Goal: Task Accomplishment & Management: Manage account settings

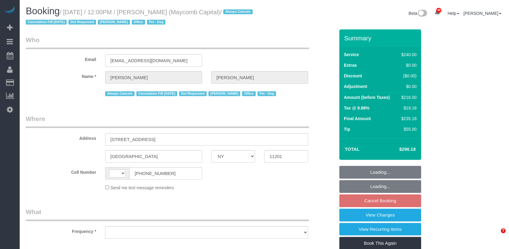
select select "NY"
select select "string:stripe-pm_1Q7LTo4VGloSiKo7wRy0pITf"
select select "180"
select select "spot5"
select select "number:89"
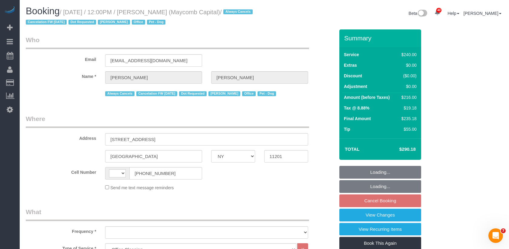
select select "number:90"
select select "number:15"
select select "number:5"
select select "string:US"
select select "object:1432"
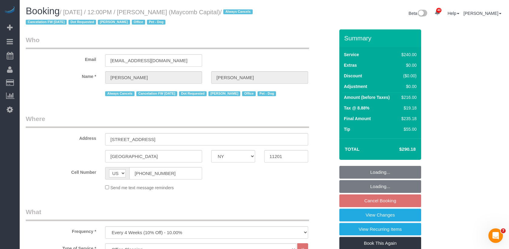
select select "spot65"
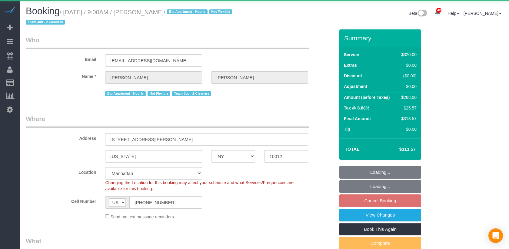
select select "NY"
select select "object:1069"
select select "string:stripe-pm_1O06dr4VGloSiKo7iGTRLKLD"
select select "spot2"
select select "number:56"
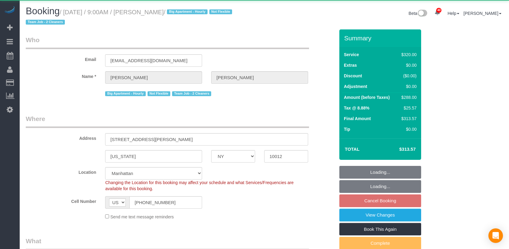
select select "number:69"
select select "number:15"
select select "number:5"
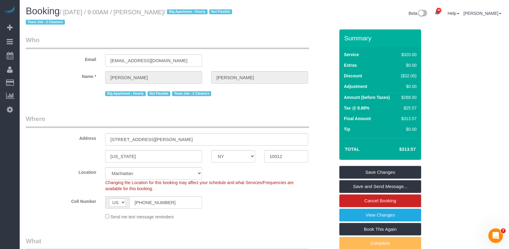
drag, startPoint x: 185, startPoint y: 14, endPoint x: 146, endPoint y: 13, distance: 38.8
click at [146, 13] on small "/ October 22, 2025 / 9:00AM / Leslie Sutton / Big Apartment - Hourly Not Flexib…" at bounding box center [130, 17] width 208 height 17
copy small "Leslie Sutton"
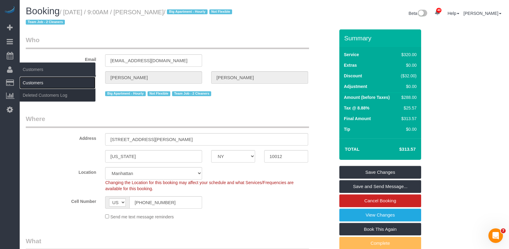
click at [39, 81] on link "Customers" at bounding box center [58, 83] width 76 height 12
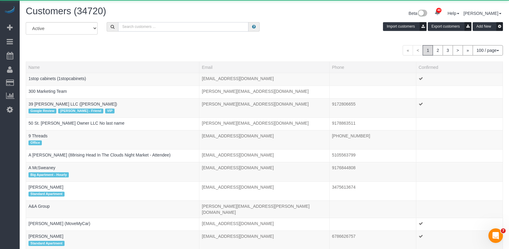
click at [139, 26] on input "text" at bounding box center [183, 26] width 130 height 9
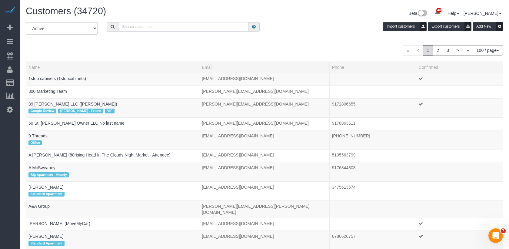
paste input "Leslie Sutton"
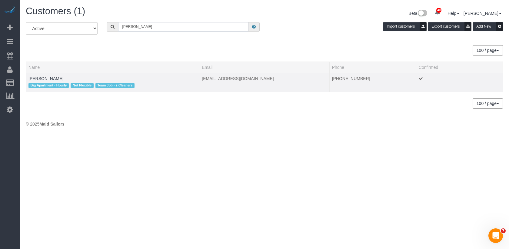
type input "Leslie Sutton"
click at [48, 74] on td "Leslie Sutton Big Apartment - Hourly Not Flexible Team Job - 2 Cleaners" at bounding box center [112, 82] width 173 height 19
click at [48, 76] on link "Leslie Sutton" at bounding box center [45, 78] width 35 height 5
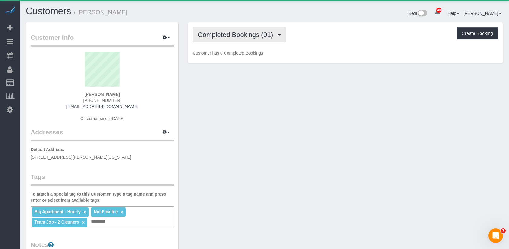
click at [208, 34] on span "Completed Bookings (91)" at bounding box center [237, 35] width 78 height 8
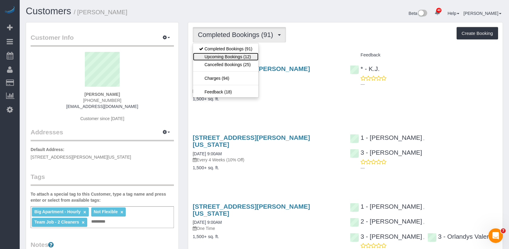
click at [218, 57] on link "Upcoming Bookings (12)" at bounding box center [225, 57] width 65 height 8
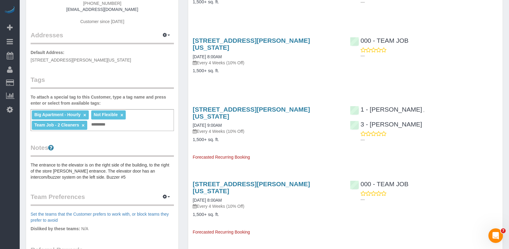
scroll to position [123, 0]
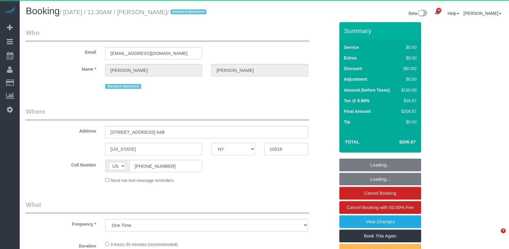
select select "NY"
select select "object:3463"
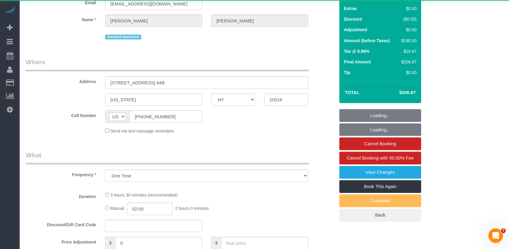
select select "number:58"
select select "number:75"
select select "number:15"
select select "number:6"
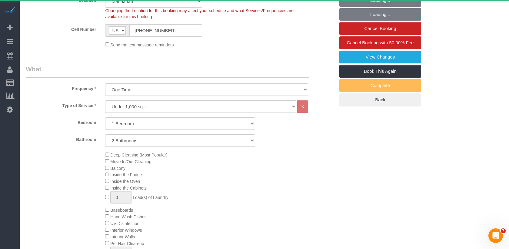
select select "string:stripe-pm_1QoFeW4VGloSiKo702fD7gvl"
select select "1"
select select "2"
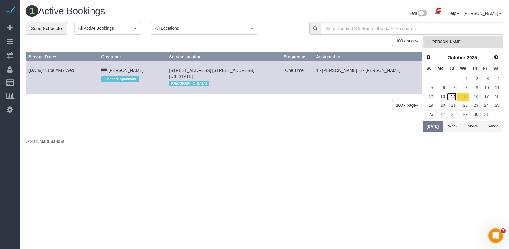
click at [454, 96] on link "14" at bounding box center [452, 96] width 10 height 8
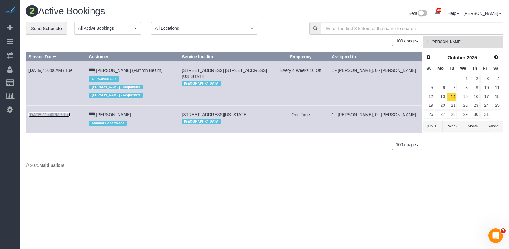
click at [65, 114] on link "Oct 14th / 1:00PM / Tue" at bounding box center [48, 114] width 41 height 5
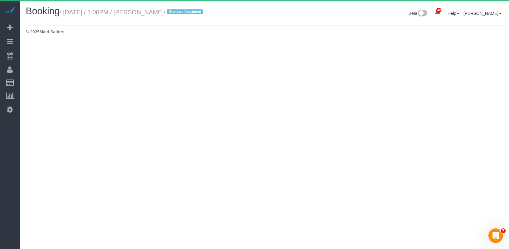
select select "NY"
select select "1"
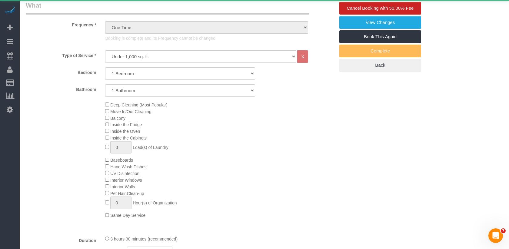
select select "object:4947"
select select "1"
select select "spot46"
select select "number:58"
select select "number:77"
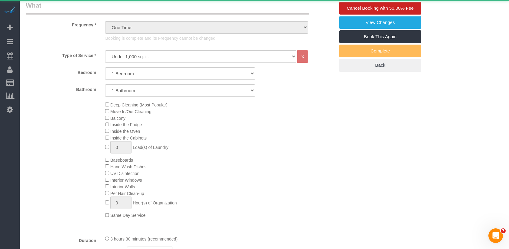
select select "number:15"
select select "number:5"
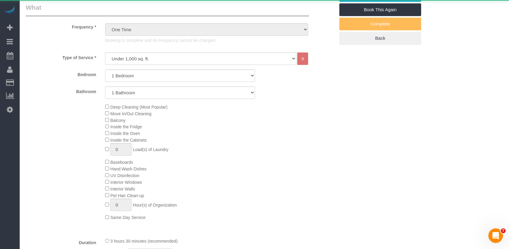
select select "string:stripe-pm_1QwRw54VGloSiKo7jNYRKUeg"
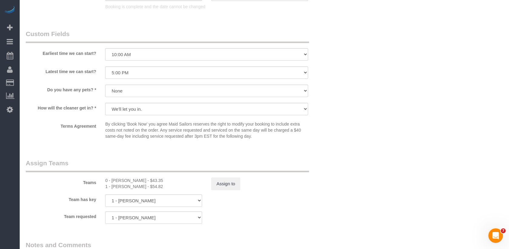
scroll to position [799, 0]
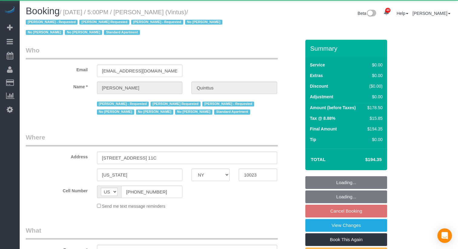
select select "NY"
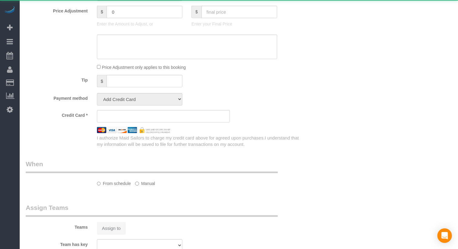
scroll to position [403, 0]
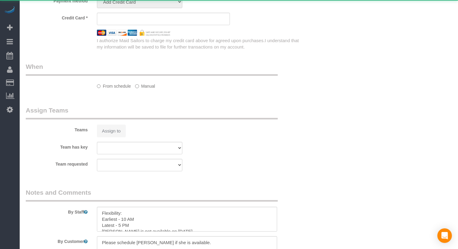
select select "2"
select select "spot9"
select select "number:57"
select select "number:77"
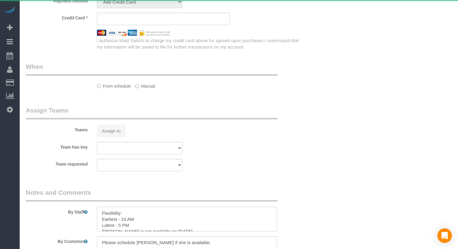
select select "number:15"
select select "number:6"
select select "number:21"
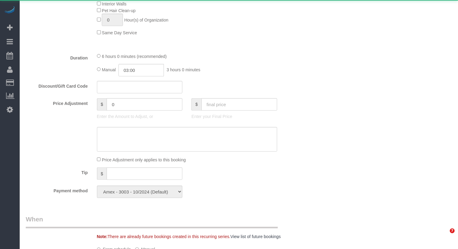
select select "object:1142"
select select "string:stripe-pm_1Ja6tG4VGloSiKo7QF40GMO6"
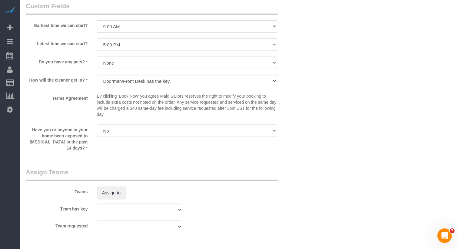
scroll to position [601, 0]
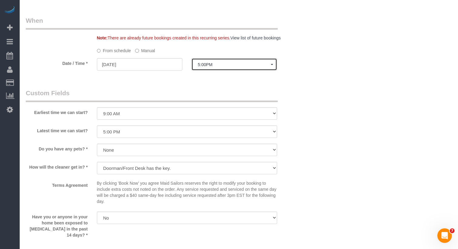
click at [215, 63] on span "5:00PM" at bounding box center [234, 64] width 73 height 5
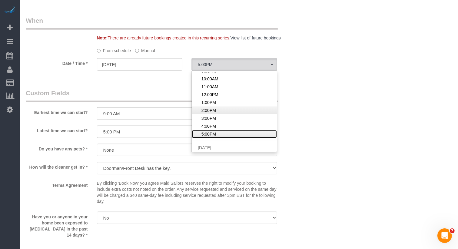
scroll to position [19, 0]
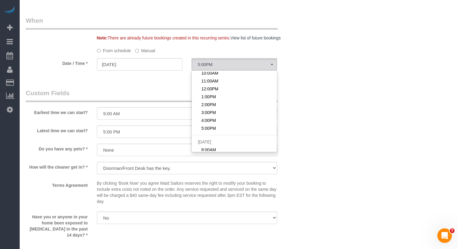
click at [148, 50] on label "Manual" at bounding box center [145, 49] width 20 height 8
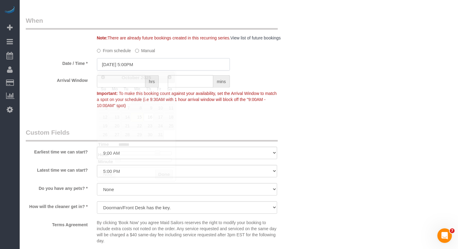
click at [137, 68] on input "10/16/2025 5:00PM" at bounding box center [163, 64] width 133 height 12
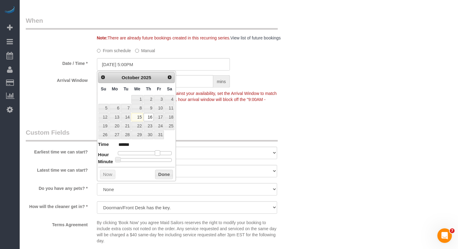
type input "10/16/2025 6:00PM"
type input "******"
click at [159, 152] on span at bounding box center [159, 152] width 5 height 5
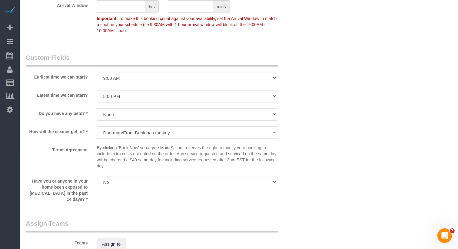
scroll to position [743, 0]
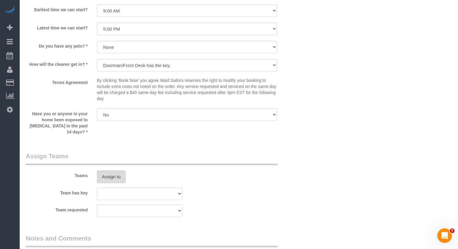
click at [114, 177] on button "Assign to" at bounding box center [111, 176] width 29 height 13
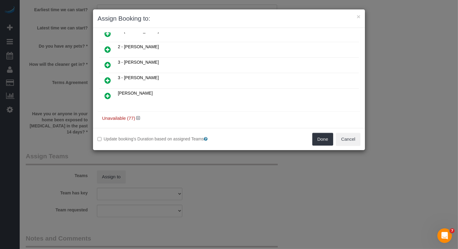
click at [107, 78] on icon at bounding box center [107, 80] width 6 height 7
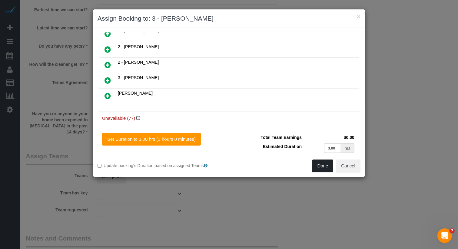
click at [327, 164] on button "Done" at bounding box center [322, 165] width 21 height 13
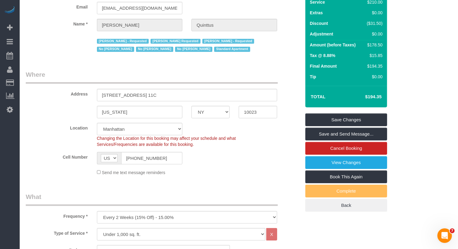
scroll to position [0, 0]
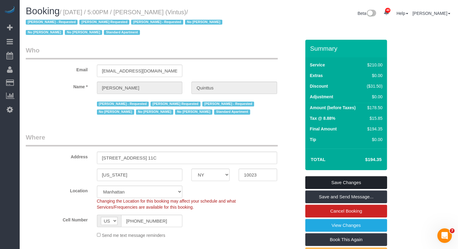
click at [328, 181] on link "Save Changes" at bounding box center [346, 182] width 82 height 13
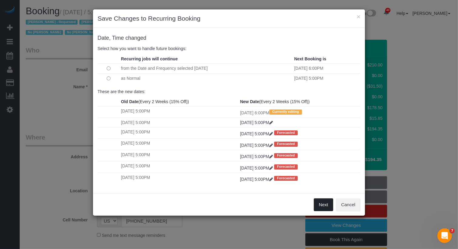
click at [324, 204] on button "Next" at bounding box center [324, 204] width 20 height 13
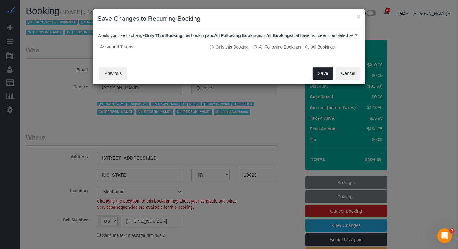
click at [325, 76] on button "Save" at bounding box center [323, 73] width 21 height 13
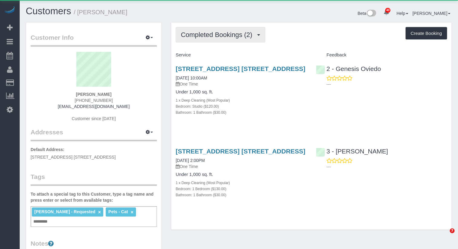
click at [193, 34] on span "Completed Bookings (2)" at bounding box center [218, 35] width 75 height 8
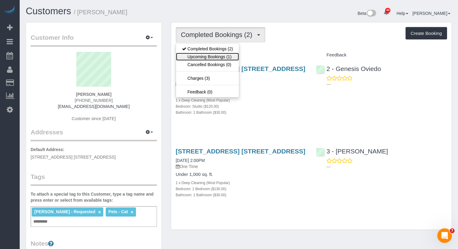
click at [200, 54] on link "Upcoming Bookings (1)" at bounding box center [207, 57] width 63 height 8
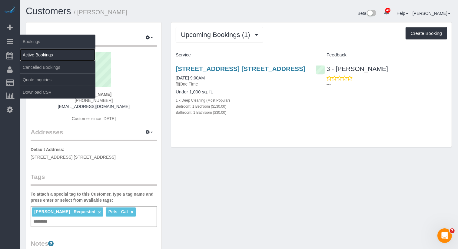
click at [41, 51] on link "Active Bookings" at bounding box center [58, 55] width 76 height 12
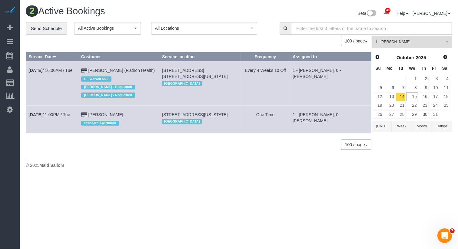
click at [404, 44] on span "1 - [PERSON_NAME]" at bounding box center [409, 41] width 69 height 5
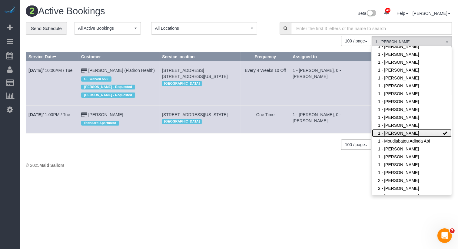
click at [401, 129] on link "1 - [PERSON_NAME]" at bounding box center [412, 133] width 80 height 8
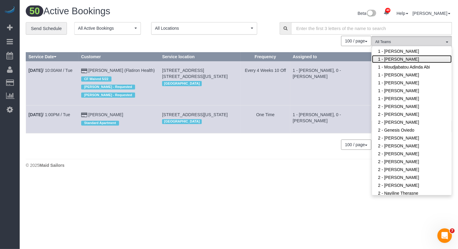
scroll to position [365, 0]
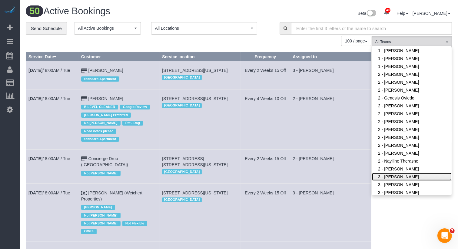
click at [400, 173] on link "3 - [PERSON_NAME]" at bounding box center [412, 177] width 80 height 8
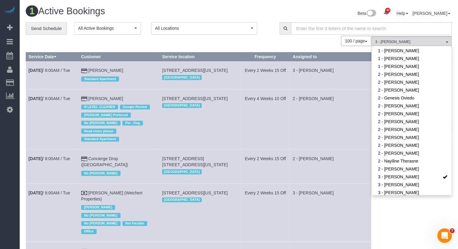
click at [349, 134] on td "2 - [PERSON_NAME]" at bounding box center [330, 119] width 81 height 60
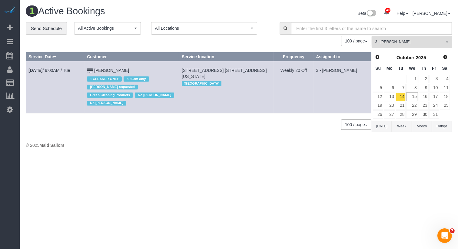
click at [379, 125] on button "Today" at bounding box center [382, 126] width 20 height 11
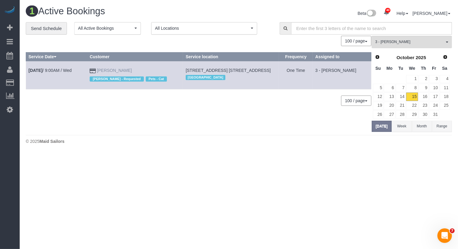
drag, startPoint x: 137, startPoint y: 69, endPoint x: 105, endPoint y: 69, distance: 31.8
click at [105, 69] on td "Daniel Rivera Ana Araujo - Requested Pets - Cat" at bounding box center [135, 75] width 96 height 28
copy link "Daniel Rivera"
click at [58, 78] on td "Oct 15th / 9:00AM / Wed" at bounding box center [56, 75] width 61 height 28
drag, startPoint x: 58, startPoint y: 78, endPoint x: 26, endPoint y: 69, distance: 33.9
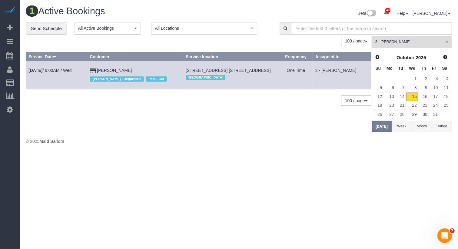
click at [26, 69] on td "Oct 15th / 9:00AM / Wed" at bounding box center [56, 75] width 61 height 28
copy link "Oct 15th / 9:00AM / Wed"
drag, startPoint x: 130, startPoint y: 69, endPoint x: 105, endPoint y: 70, distance: 25.1
click at [105, 70] on td "Daniel Rivera Ana Araujo - Requested Pets - Cat" at bounding box center [135, 75] width 96 height 28
copy link "Daniel Rivera"
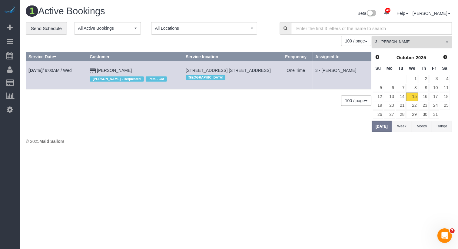
click at [393, 41] on span "3 - [PERSON_NAME]" at bounding box center [409, 41] width 69 height 5
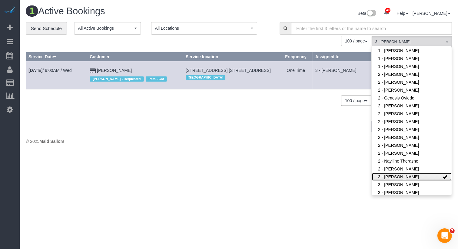
click at [402, 173] on link "3 - [PERSON_NAME]" at bounding box center [412, 177] width 80 height 8
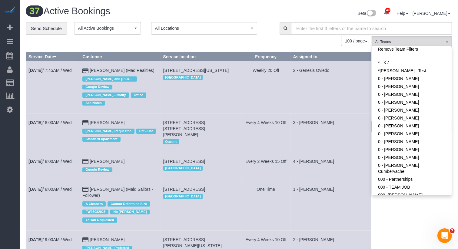
scroll to position [0, 0]
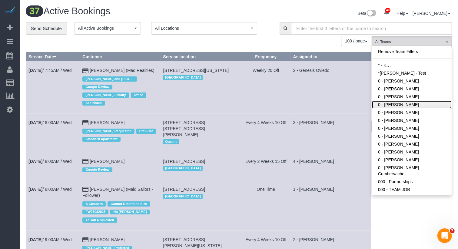
click at [407, 107] on link "0 - [PERSON_NAME]" at bounding box center [412, 105] width 80 height 8
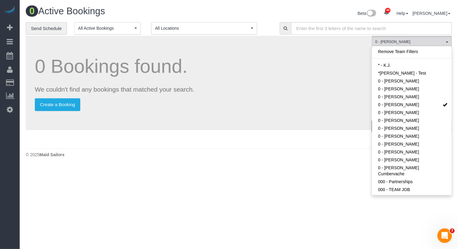
click at [335, 106] on p "Create a Booking" at bounding box center [198, 104] width 327 height 13
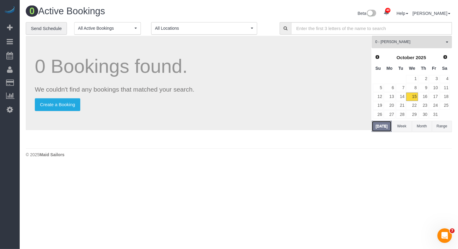
click at [386, 122] on button "Today" at bounding box center [382, 126] width 20 height 11
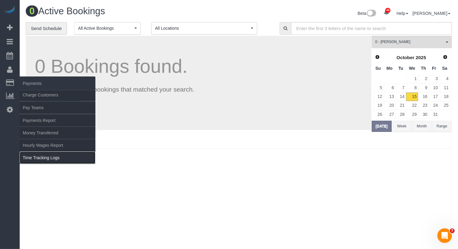
click at [43, 153] on link "Time Tracking Logs" at bounding box center [58, 157] width 76 height 12
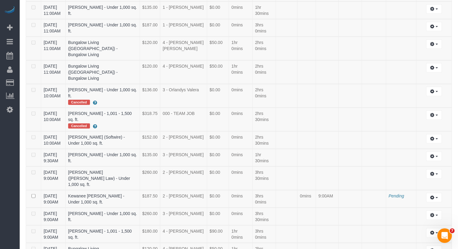
scroll to position [528, 0]
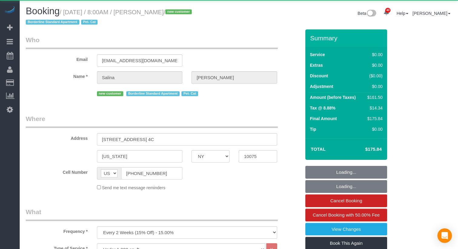
select select "NY"
select select "2"
select select "object:1081"
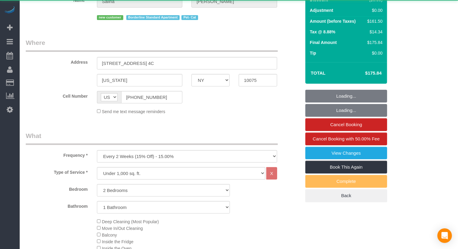
select select "string:stripe-pm_1SIBST4VGloSiKo7eDTgn6T1"
select select "2"
select select "number:56"
select select "number:70"
select select "number:14"
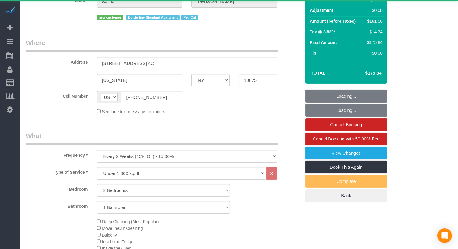
select select "number:5"
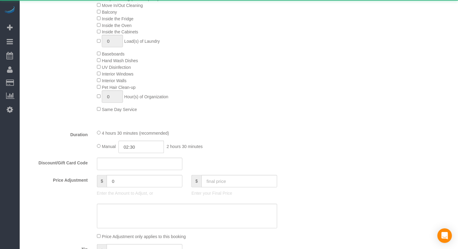
select select "spot1"
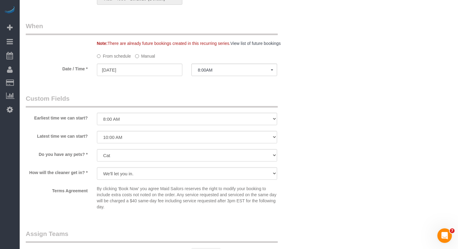
scroll to position [664, 0]
